Goal: Task Accomplishment & Management: Manage account settings

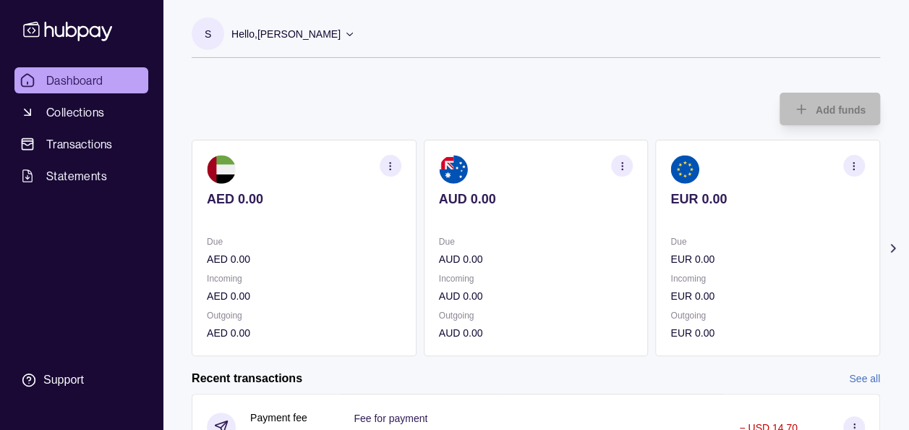
click at [891, 251] on icon at bounding box center [893, 248] width 4 height 7
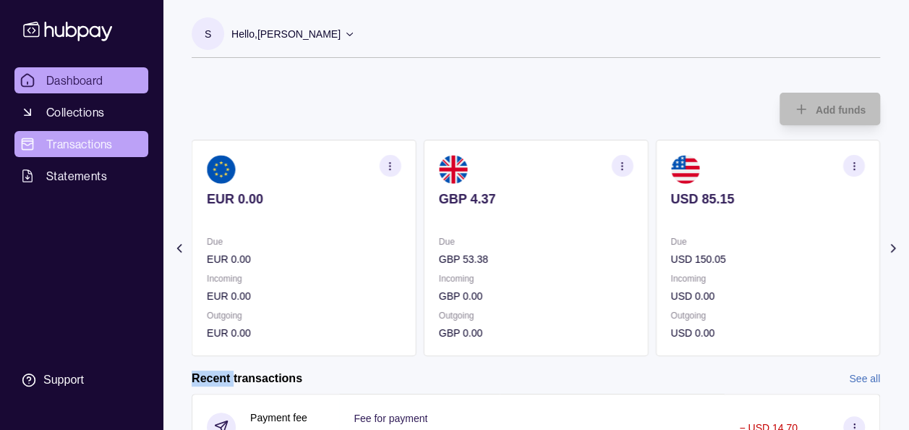
click at [71, 148] on span "Transactions" at bounding box center [79, 143] width 67 height 17
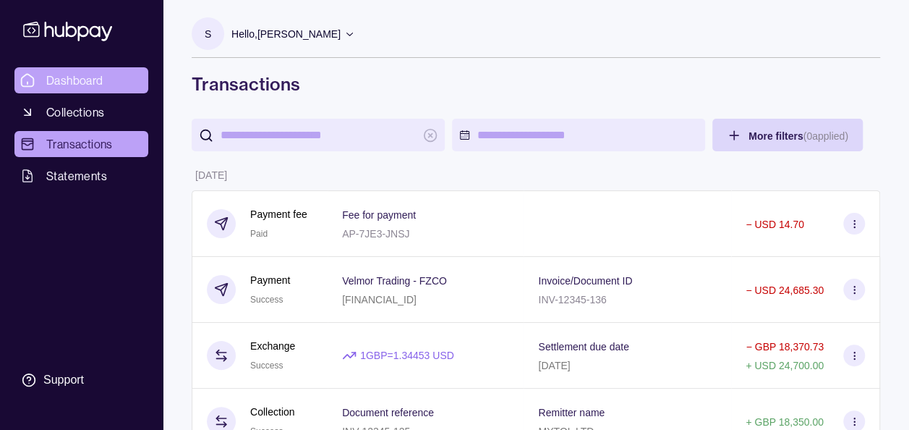
click at [68, 79] on span "Dashboard" at bounding box center [74, 80] width 57 height 17
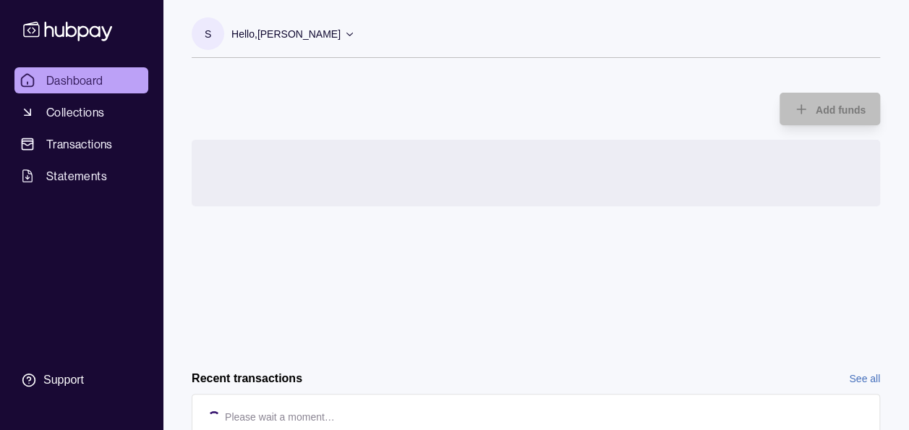
click at [72, 25] on icon at bounding box center [67, 30] width 95 height 27
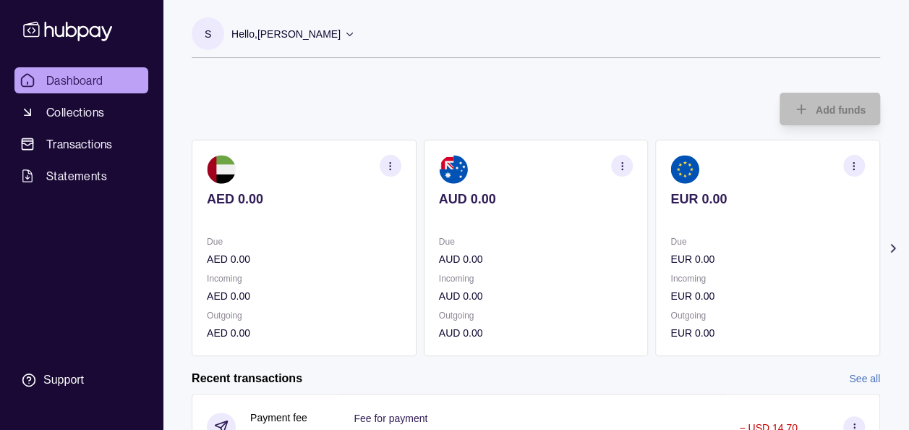
click at [256, 109] on div "Add funds AED 0.00 Due AED 0.00 Incoming AED 0.00 Outgoing AED 0.00 AUD 0.00 Du…" at bounding box center [536, 217] width 689 height 278
click at [100, 119] on span "Collections" at bounding box center [75, 111] width 58 height 17
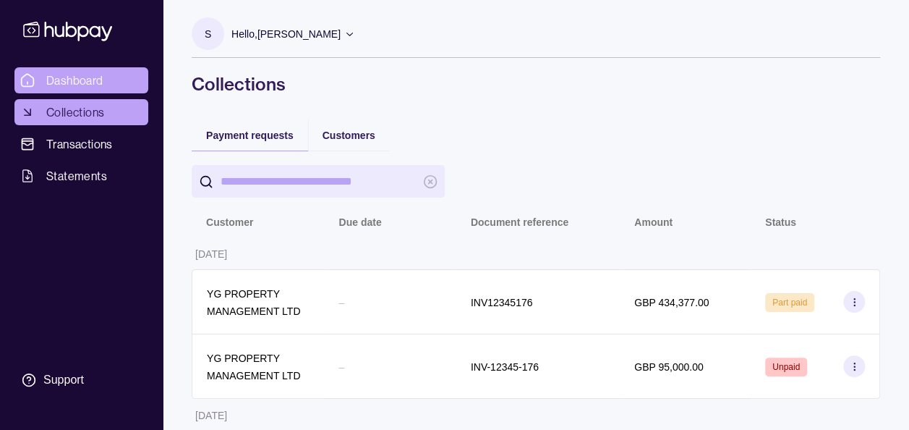
click at [69, 82] on span "Dashboard" at bounding box center [74, 80] width 57 height 17
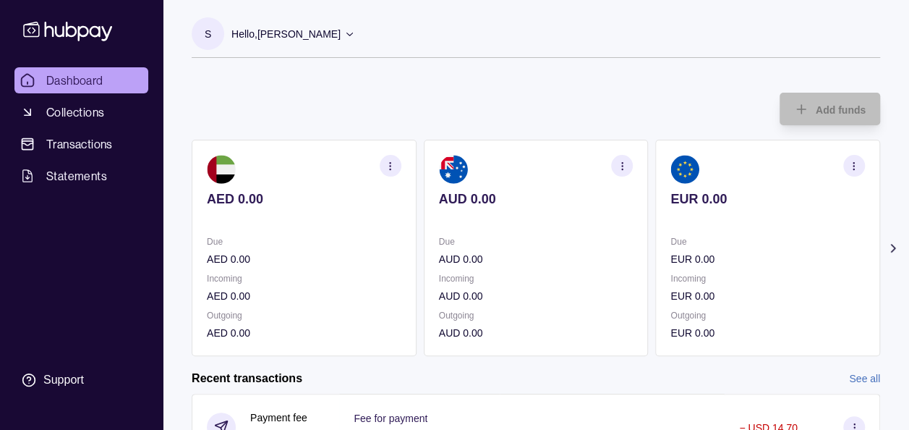
click at [893, 249] on icon at bounding box center [893, 248] width 14 height 14
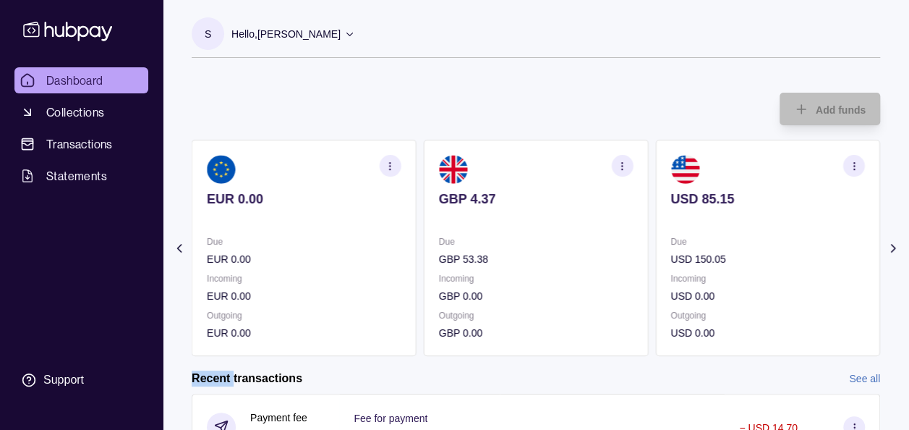
click at [456, 181] on img at bounding box center [453, 169] width 29 height 29
click at [625, 169] on icon "button" at bounding box center [622, 166] width 11 height 11
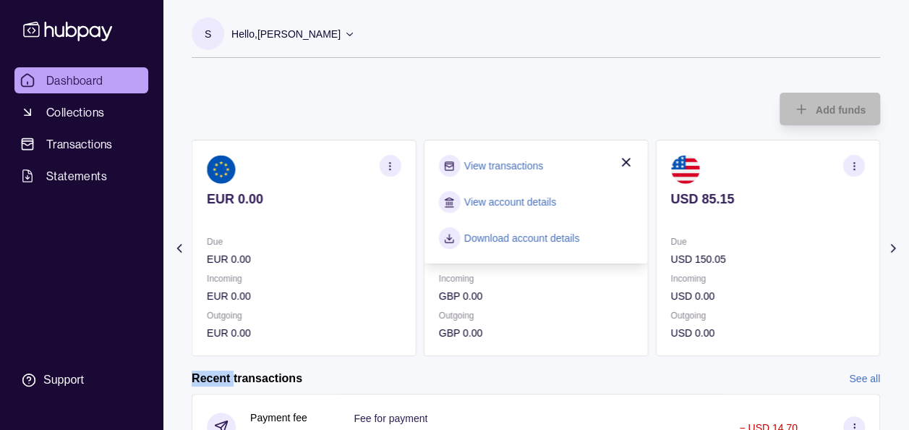
click at [522, 163] on link "View transactions" at bounding box center [503, 166] width 79 height 16
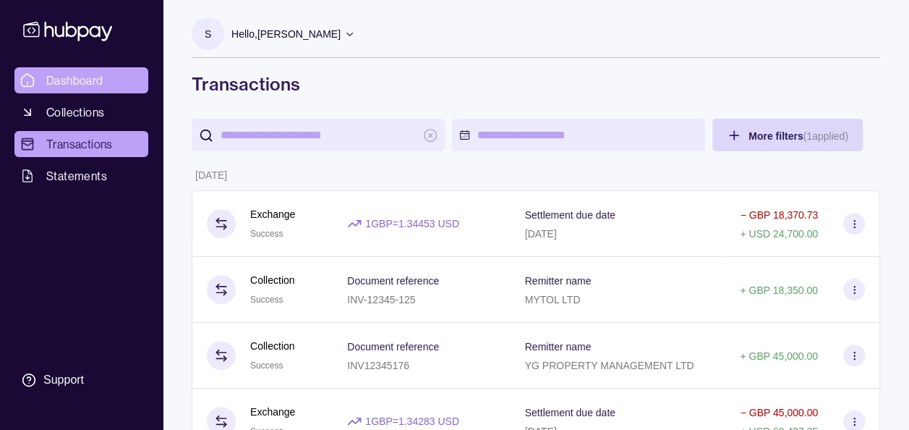
click at [61, 74] on span "Dashboard" at bounding box center [74, 80] width 57 height 17
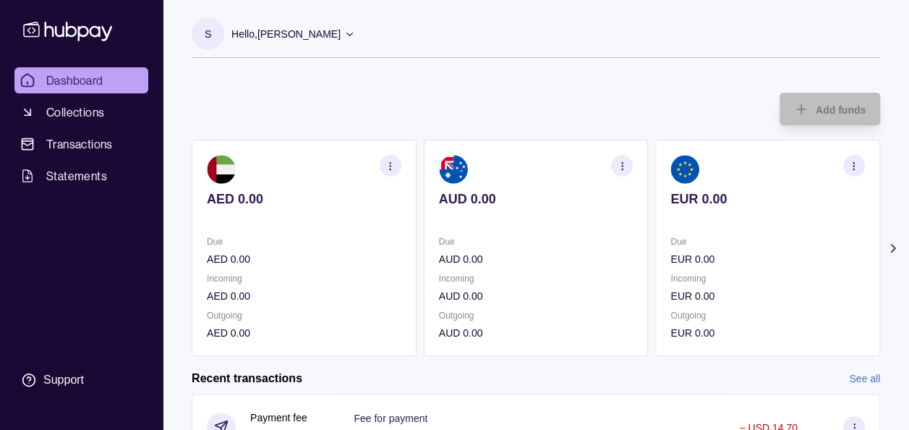
click at [260, 85] on div "Add funds AED 0.00 Due AED 0.00 Incoming AED 0.00 Outgoing AED 0.00 AUD 0.00 Du…" at bounding box center [536, 217] width 689 height 278
click at [18, 263] on div "Dashboard Collections Transactions Statements Support" at bounding box center [81, 231] width 145 height 328
click at [92, 145] on span "Transactions" at bounding box center [79, 143] width 67 height 17
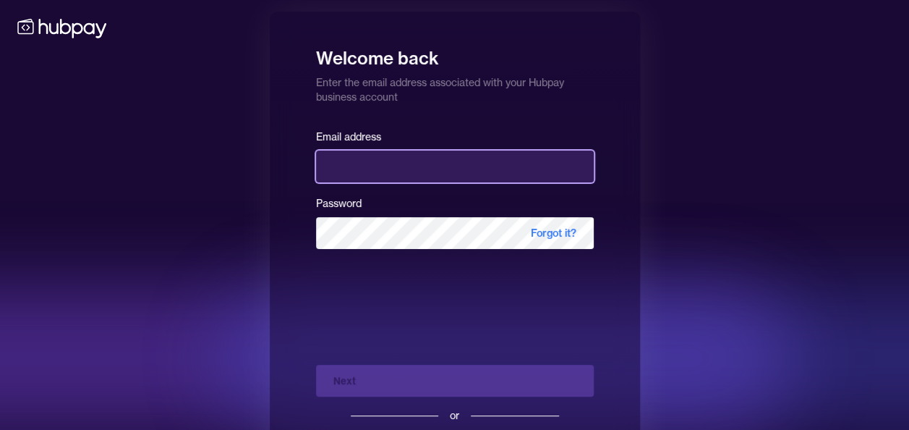
click at [428, 176] on input "email" at bounding box center [455, 166] width 278 height 32
type input "**********"
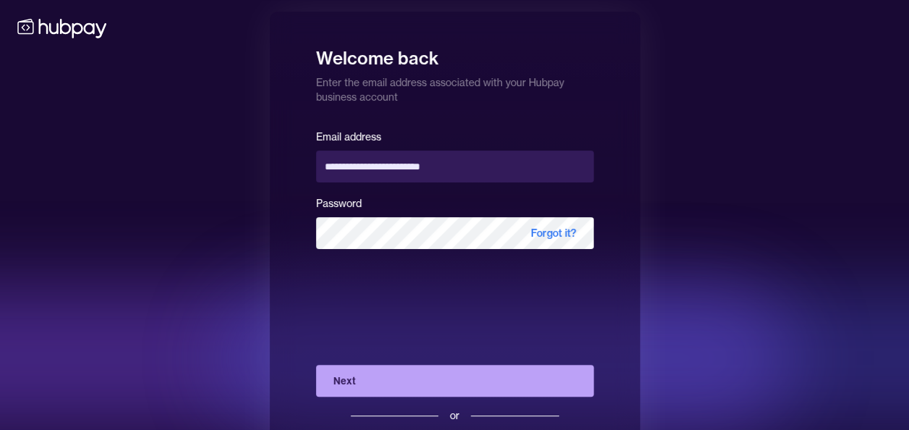
click at [373, 378] on button "Next" at bounding box center [455, 381] width 278 height 32
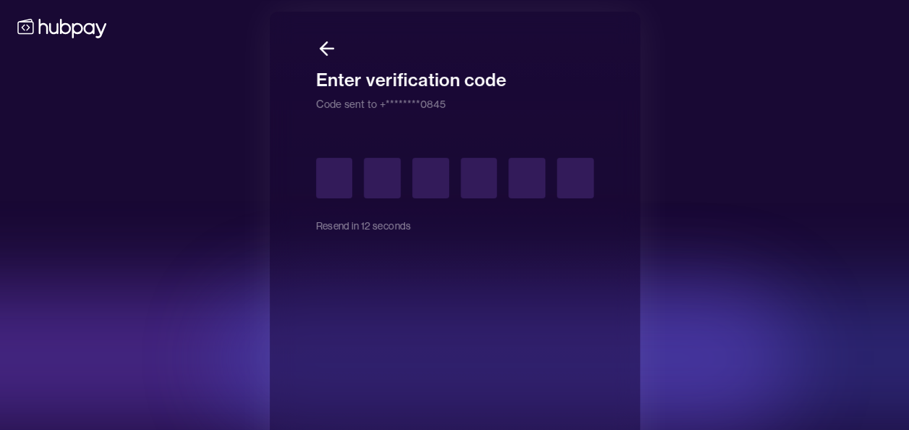
type input "*"
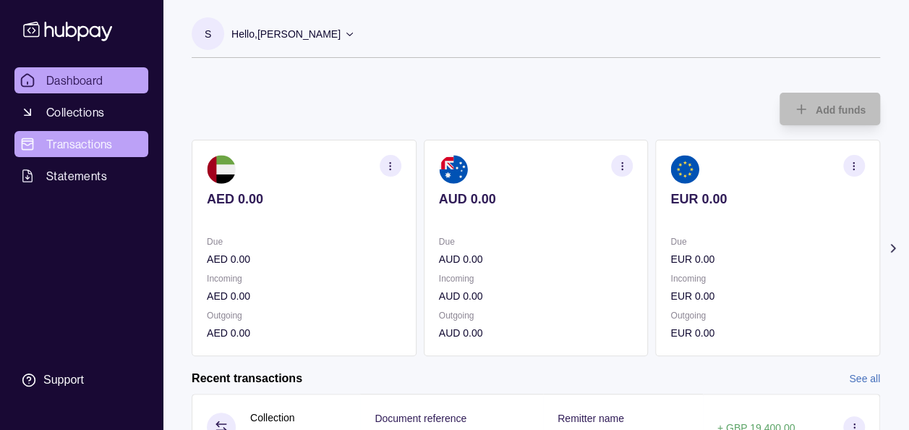
click at [60, 147] on span "Transactions" at bounding box center [79, 143] width 67 height 17
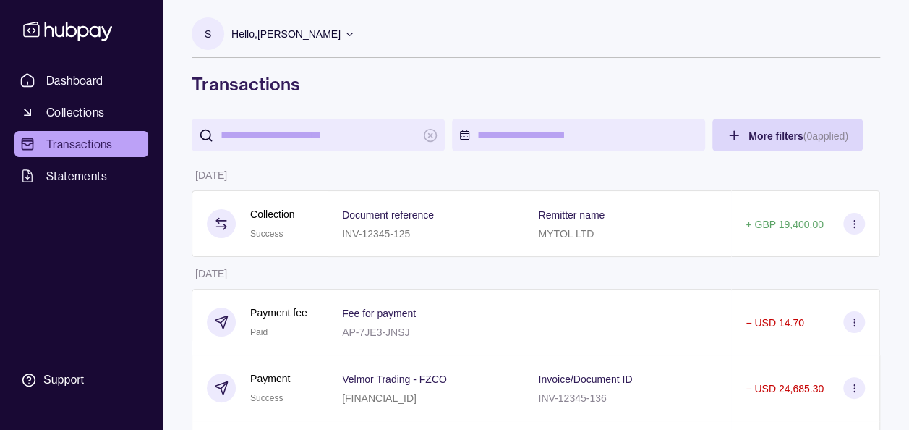
click at [406, 74] on h1 "Transactions" at bounding box center [536, 83] width 689 height 23
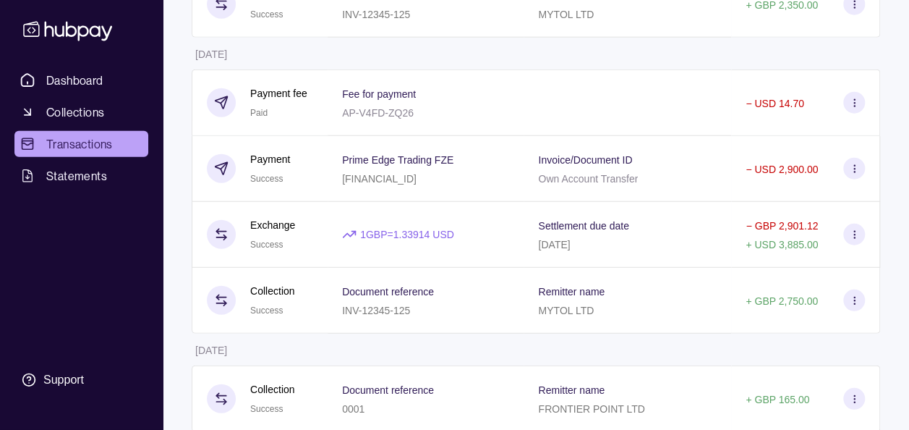
scroll to position [7259, 0]
